Goal: Check status: Check status

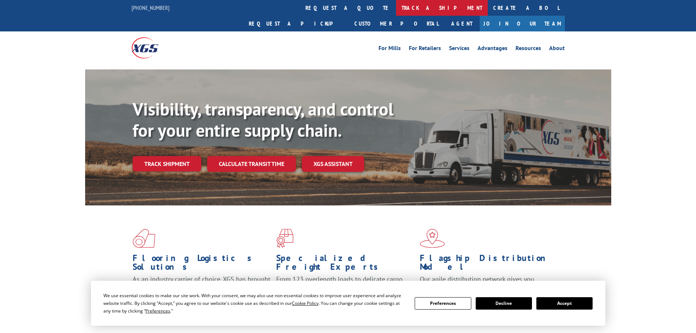
click at [396, 7] on link "track a shipment" at bounding box center [442, 8] width 92 height 16
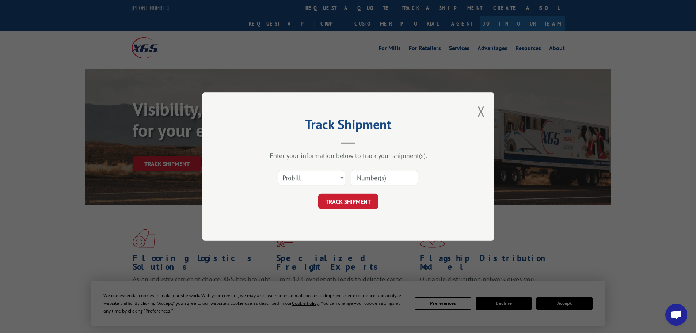
click at [330, 188] on div "Select category... Probill BOL PO" at bounding box center [348, 178] width 219 height 24
click at [332, 178] on select "Select category... Probill BOL PO" at bounding box center [311, 177] width 67 height 15
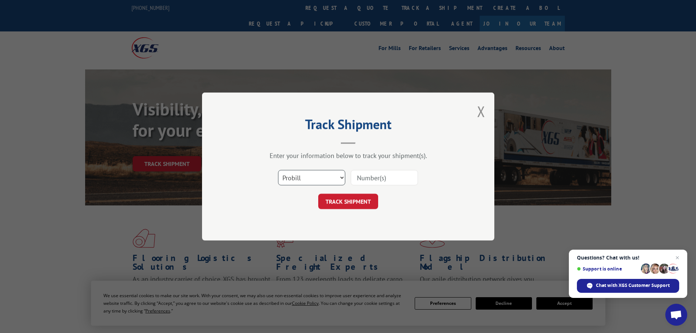
select select "po"
click at [278, 170] on select "Select category... Probill BOL PO" at bounding box center [311, 177] width 67 height 15
click at [377, 182] on input at bounding box center [384, 177] width 67 height 15
paste input "06514889"
type input "06514889"
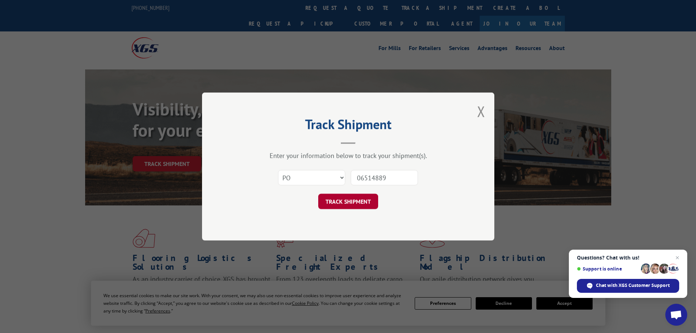
click at [367, 201] on button "TRACK SHIPMENT" at bounding box center [348, 201] width 60 height 15
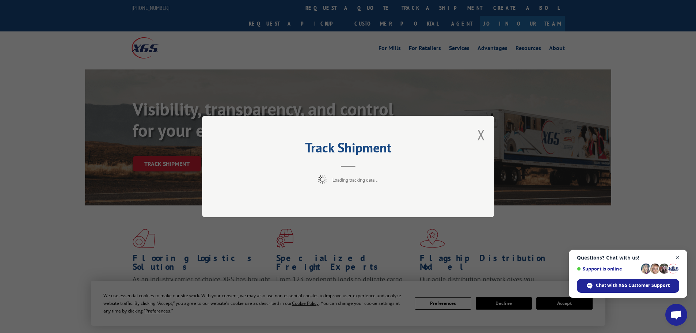
click at [680, 260] on span "Close chat" at bounding box center [677, 257] width 9 height 9
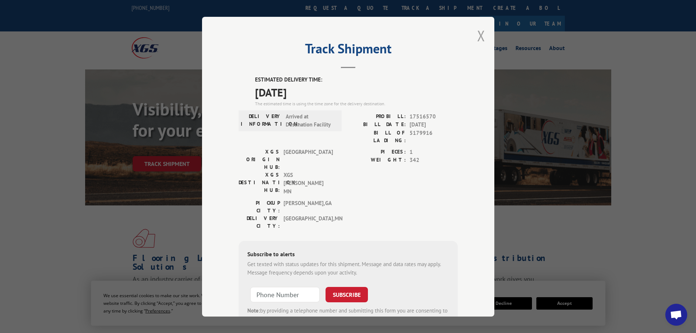
click at [479, 33] on button "Close modal" at bounding box center [481, 35] width 8 height 19
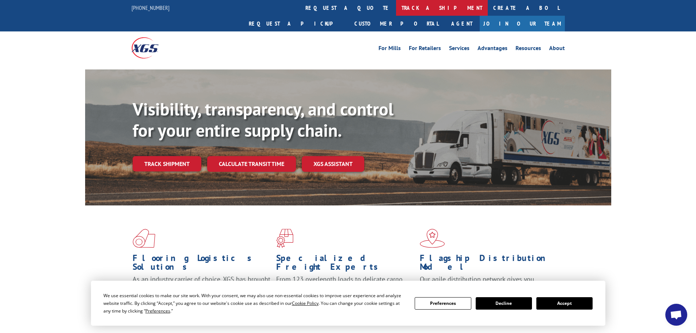
click at [396, 7] on link "track a shipment" at bounding box center [442, 8] width 92 height 16
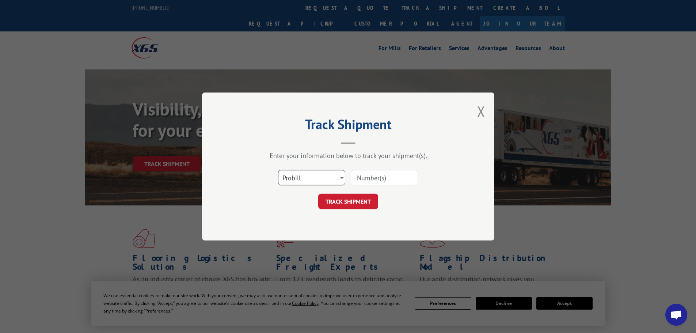
click at [287, 180] on select "Select category... Probill BOL PO" at bounding box center [311, 177] width 67 height 15
select select "po"
click at [278, 170] on select "Select category... Probill BOL PO" at bounding box center [311, 177] width 67 height 15
click at [363, 181] on input at bounding box center [384, 177] width 67 height 15
paste input "06514947"
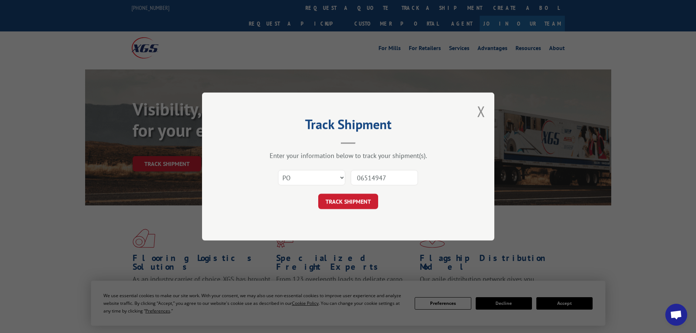
type input "06514947"
click at [354, 187] on div "Select category... Probill BOL PO 06514947" at bounding box center [348, 178] width 219 height 24
click at [347, 200] on button "TRACK SHIPMENT" at bounding box center [348, 201] width 60 height 15
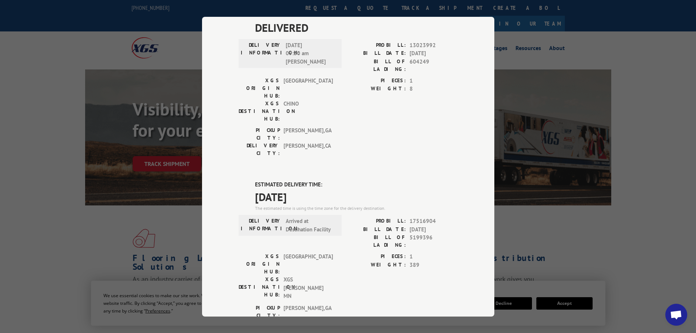
scroll to position [386, 0]
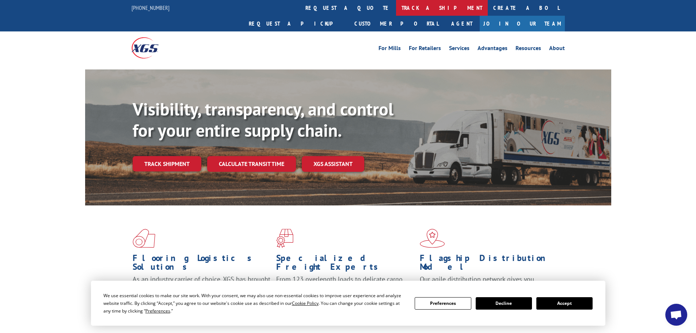
click at [396, 8] on link "track a shipment" at bounding box center [442, 8] width 92 height 16
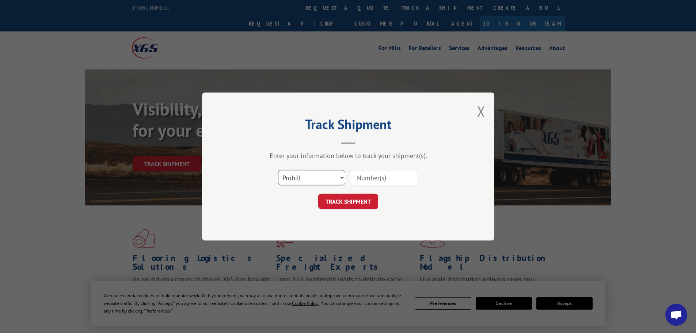
click at [317, 175] on select "Select category... Probill BOL PO" at bounding box center [311, 177] width 67 height 15
select select "po"
click at [278, 170] on select "Select category... Probill BOL PO" at bounding box center [311, 177] width 67 height 15
click at [359, 177] on input at bounding box center [384, 177] width 67 height 15
paste input "06514971"
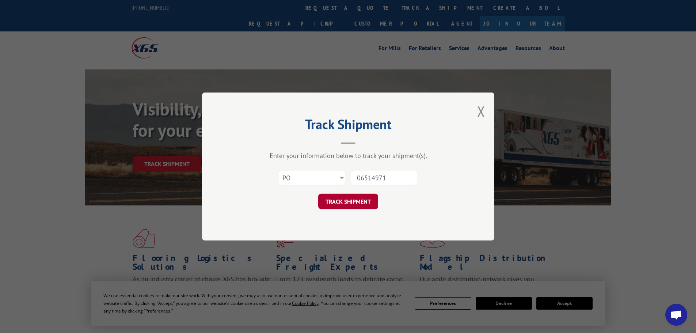
type input "06514971"
click at [356, 201] on button "TRACK SHIPMENT" at bounding box center [348, 201] width 60 height 15
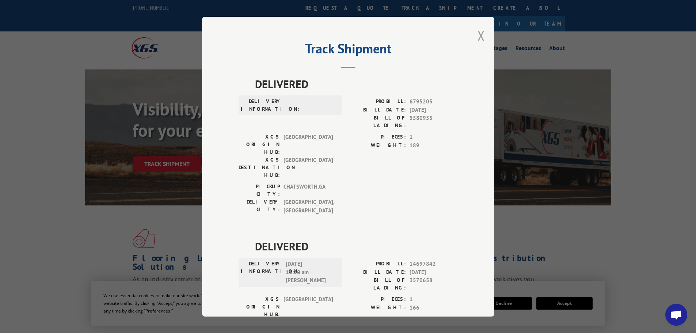
click at [477, 36] on button "Close modal" at bounding box center [481, 35] width 8 height 19
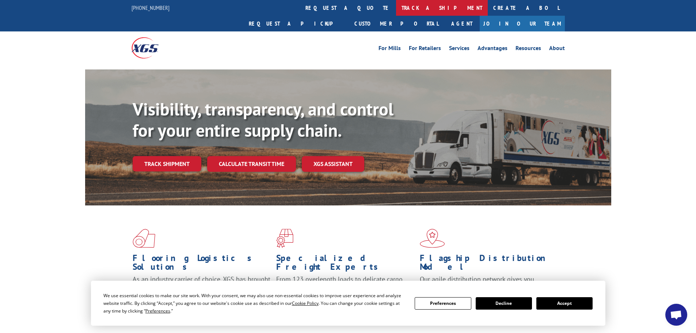
click at [396, 7] on link "track a shipment" at bounding box center [442, 8] width 92 height 16
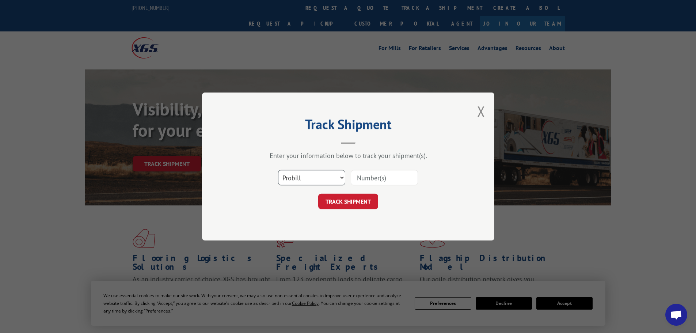
click at [316, 179] on select "Select category... Probill BOL PO" at bounding box center [311, 177] width 67 height 15
select select "po"
click at [278, 170] on select "Select category... Probill BOL PO" at bounding box center [311, 177] width 67 height 15
click at [361, 178] on input at bounding box center [384, 177] width 67 height 15
paste input "06515077"
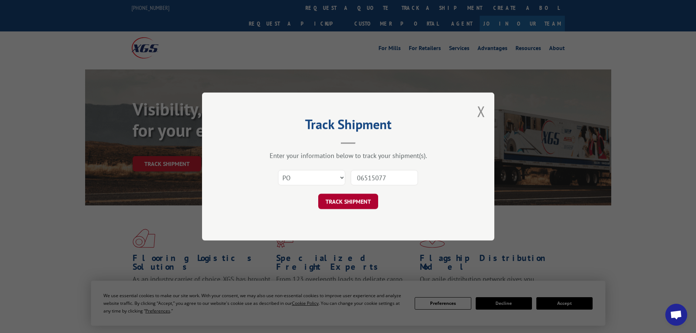
type input "06515077"
click at [348, 204] on button "TRACK SHIPMENT" at bounding box center [348, 201] width 60 height 15
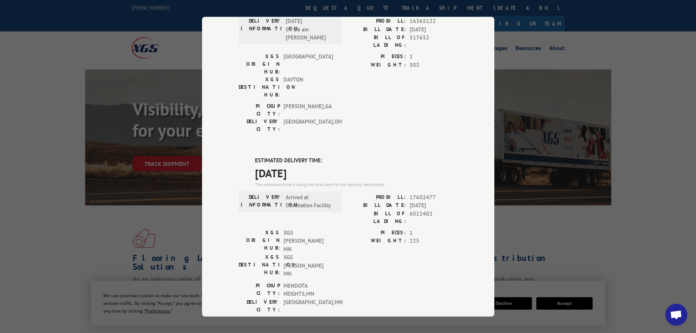
scroll to position [404, 0]
